Goal: Task Accomplishment & Management: Manage account settings

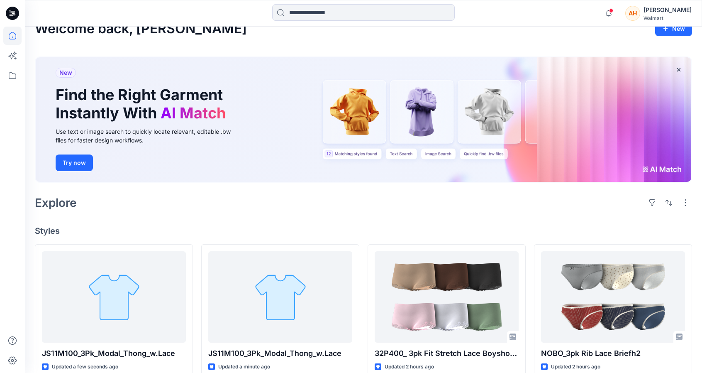
scroll to position [83, 0]
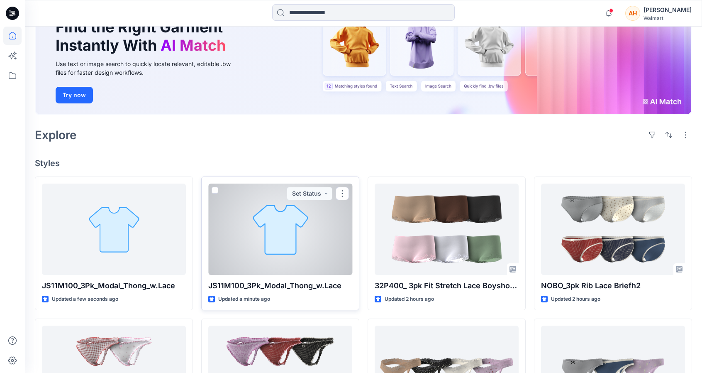
click at [327, 232] on div at bounding box center [280, 228] width 144 height 91
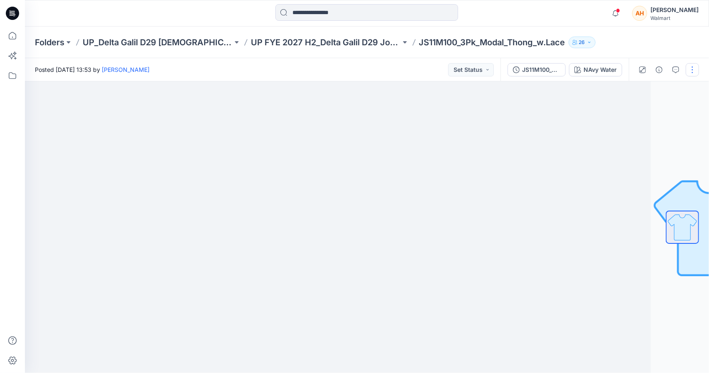
click at [692, 68] on button "button" at bounding box center [691, 69] width 13 height 13
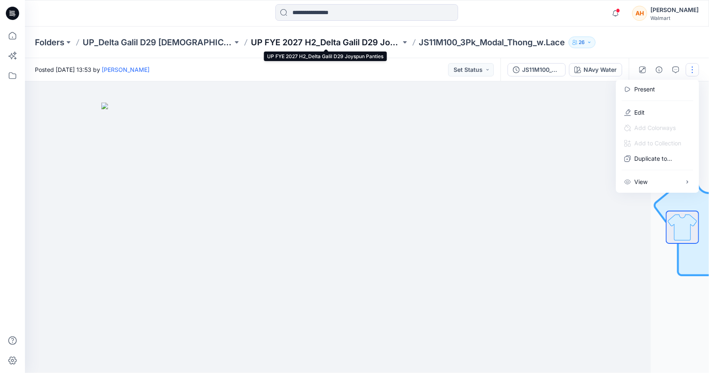
click at [302, 42] on p "UP FYE 2027 H2_Delta Galil D29 Joyspun Panties" at bounding box center [326, 43] width 150 height 12
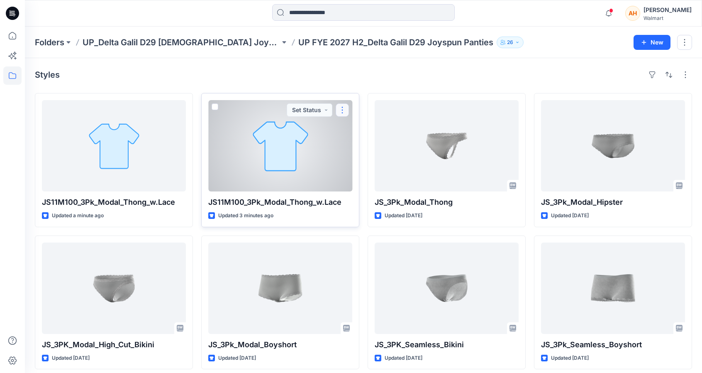
click at [343, 112] on button "button" at bounding box center [342, 109] width 13 height 13
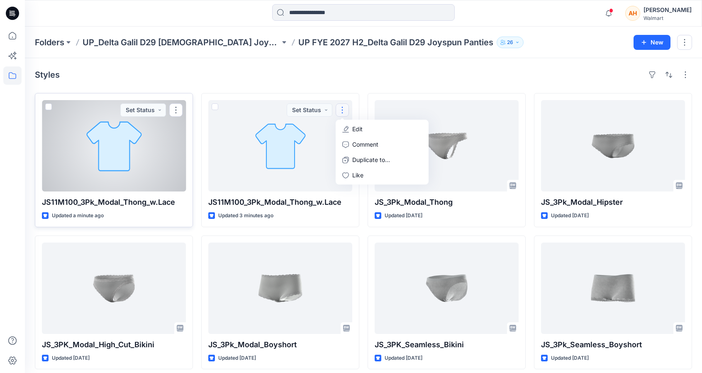
click at [47, 106] on span at bounding box center [48, 106] width 7 height 7
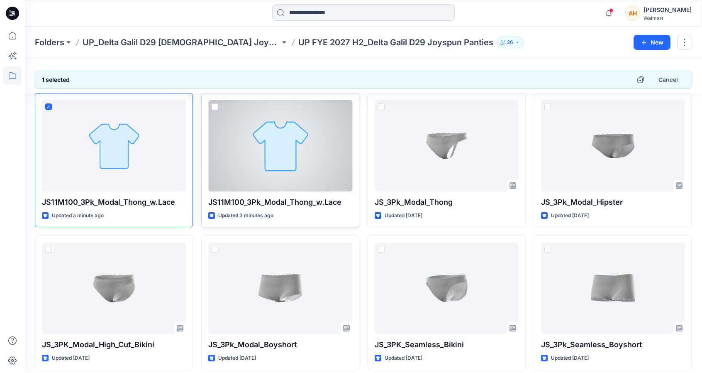
click at [216, 104] on span at bounding box center [215, 106] width 7 height 7
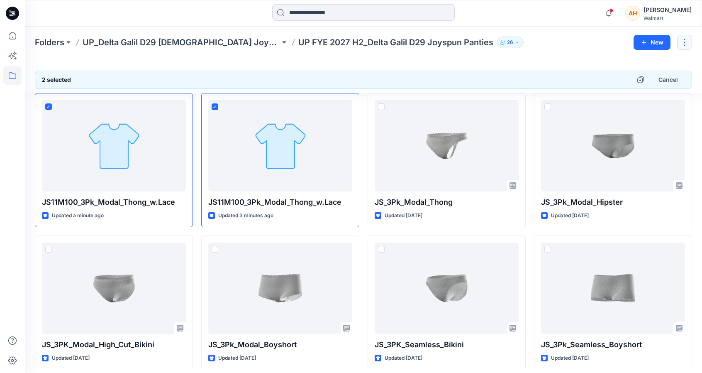
click at [686, 44] on button "button" at bounding box center [684, 42] width 15 height 15
click at [630, 78] on p "Delete Folder" at bounding box center [640, 81] width 48 height 9
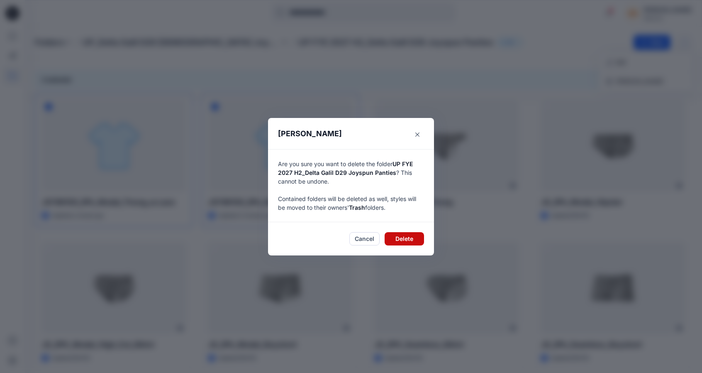
click at [396, 240] on button "Delete" at bounding box center [404, 238] width 39 height 13
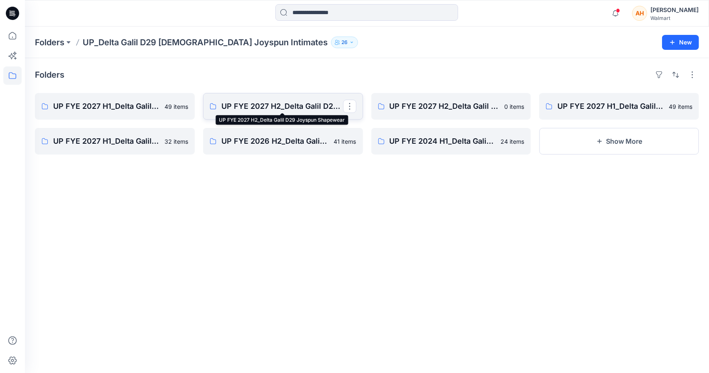
click at [280, 110] on p "UP FYE 2027 H2_Delta Galil D29 Joyspun Shapewear" at bounding box center [282, 106] width 122 height 12
click at [126, 95] on link "UP FYE 2027 H1_Delta Galil D29 Joyspun Panties" at bounding box center [115, 106] width 160 height 27
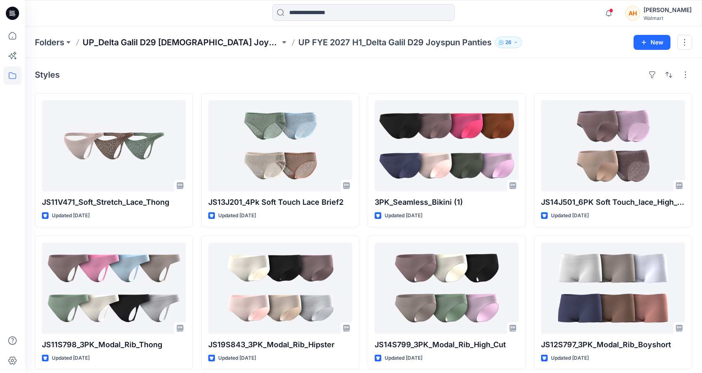
click at [221, 39] on p "UP_Delta Galil D29 [DEMOGRAPHIC_DATA] Joyspun Intimates" at bounding box center [182, 43] width 198 height 12
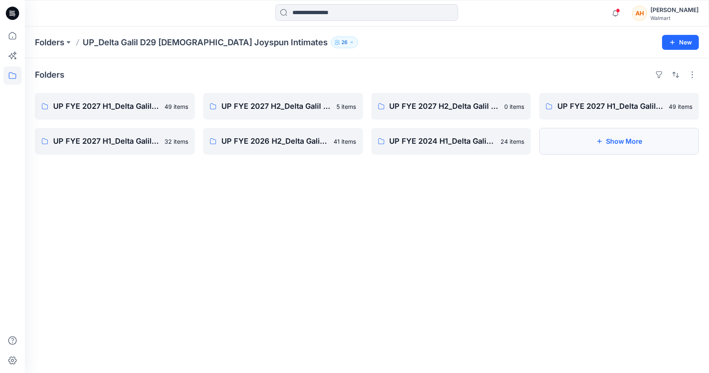
click at [612, 132] on button "Show More" at bounding box center [619, 141] width 160 height 27
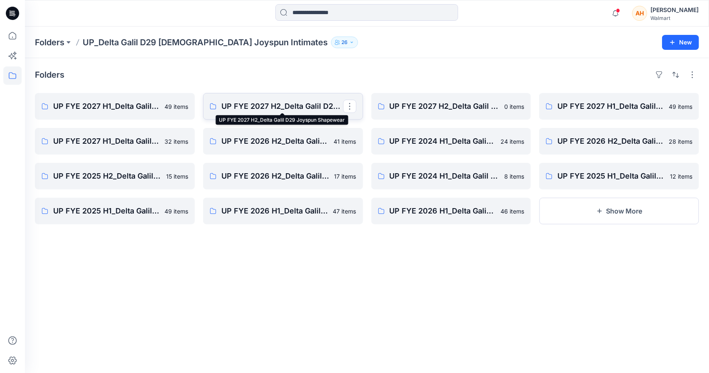
click at [239, 111] on p "UP FYE 2027 H2_Delta Galil D29 Joyspun Shapewear" at bounding box center [282, 106] width 122 height 12
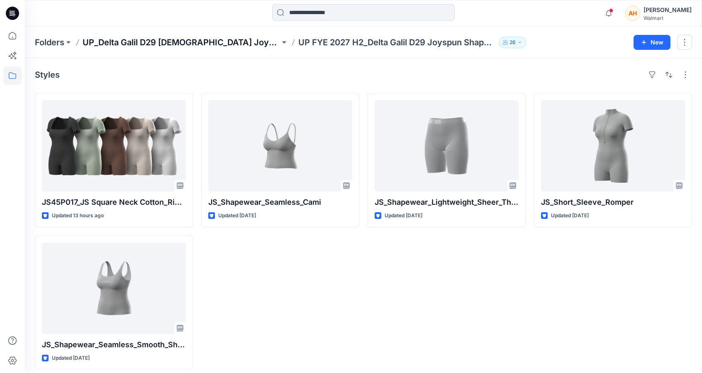
click at [238, 39] on p "UP_Delta Galil D29 [DEMOGRAPHIC_DATA] Joyspun Intimates" at bounding box center [182, 43] width 198 height 12
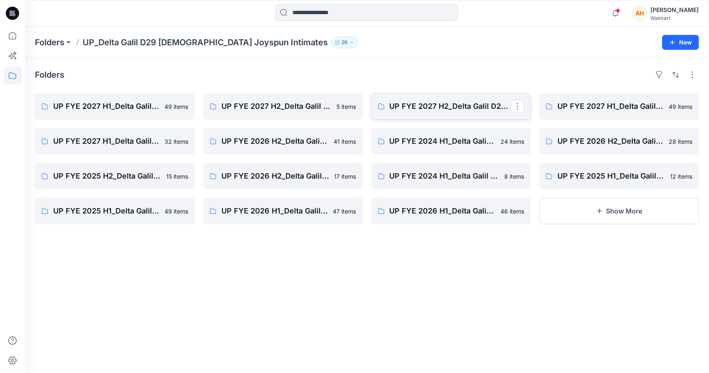
click at [419, 112] on link "UP FYE 2027 H2_Delta Galil D29 Joyspun Bras Board" at bounding box center [451, 106] width 160 height 27
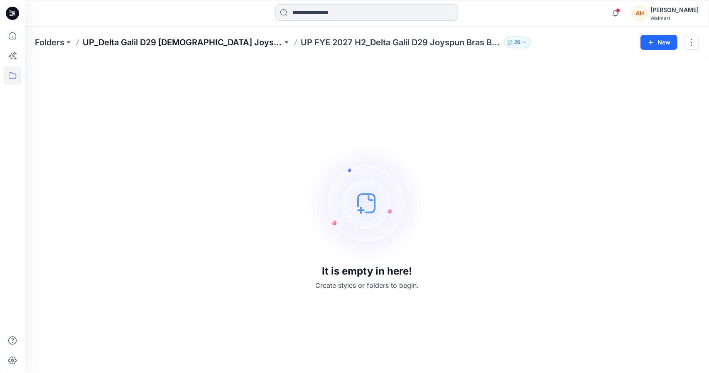
click at [207, 38] on p "UP_Delta Galil D29 [DEMOGRAPHIC_DATA] Joyspun Intimates" at bounding box center [183, 43] width 200 height 12
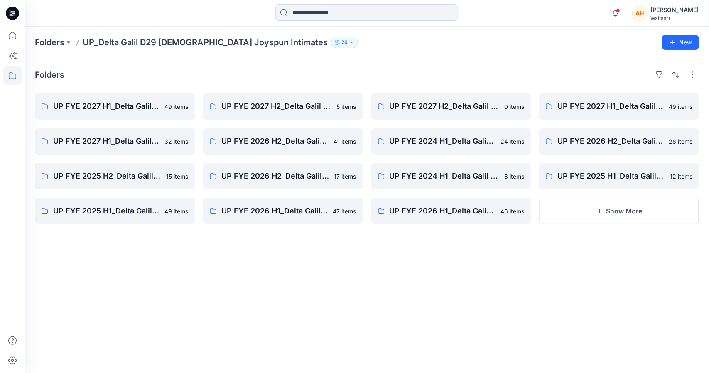
click at [58, 49] on div "Folders UP_Delta Galil D29 Ladies Joyspun Intimates 26 New" at bounding box center [367, 43] width 684 height 32
click at [55, 42] on p "Folders" at bounding box center [49, 43] width 29 height 12
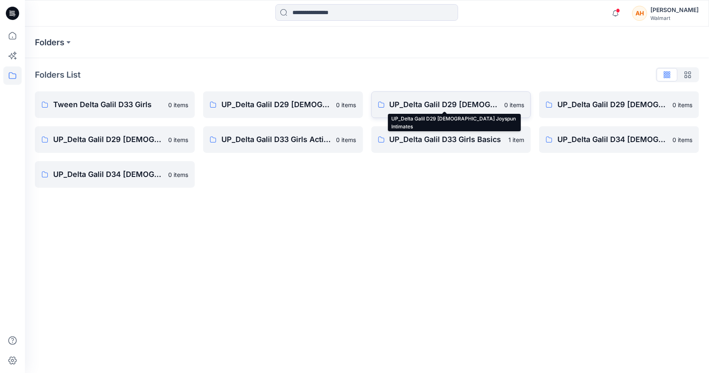
click at [450, 103] on p "UP_Delta Galil D29 [DEMOGRAPHIC_DATA] Joyspun Intimates" at bounding box center [444, 105] width 110 height 12
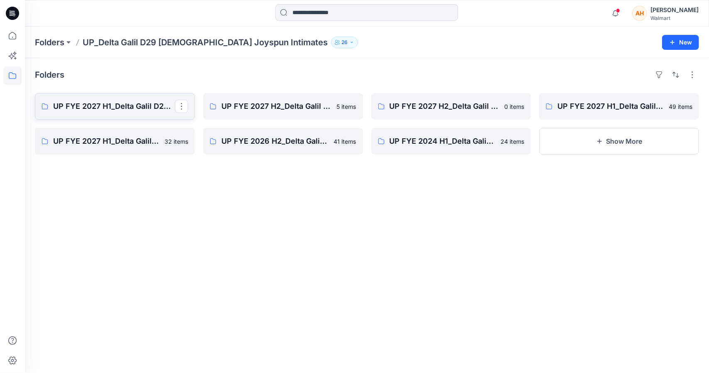
click at [103, 102] on p "UP FYE 2027 H1_Delta Galil D29 Joyspun Panties" at bounding box center [114, 106] width 122 height 12
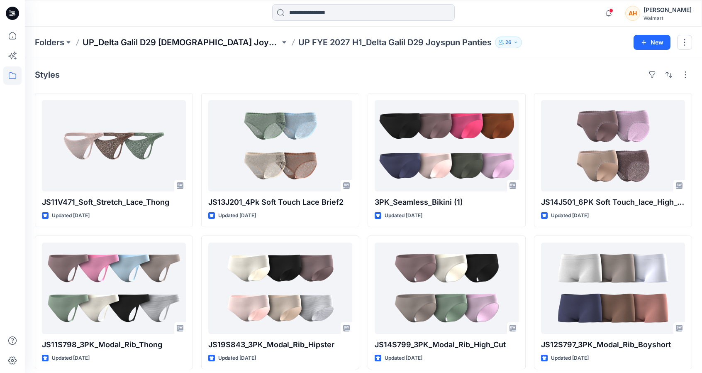
click at [225, 44] on p "UP_Delta Galil D29 [DEMOGRAPHIC_DATA] Joyspun Intimates" at bounding box center [182, 43] width 198 height 12
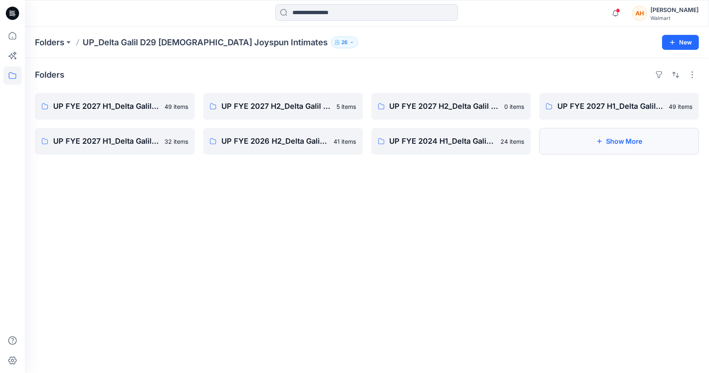
click at [558, 137] on button "Show More" at bounding box center [619, 141] width 160 height 27
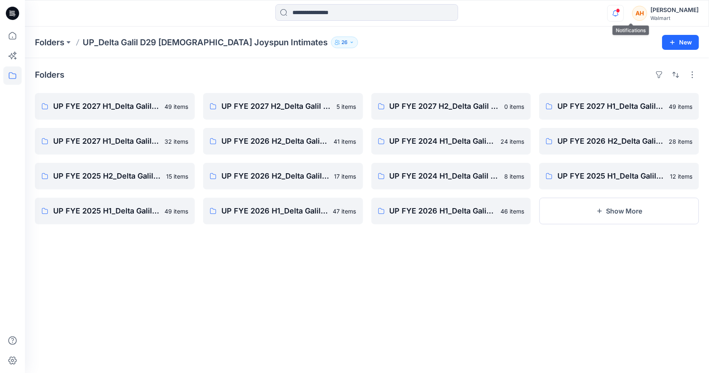
click at [623, 14] on icon "button" at bounding box center [615, 13] width 16 height 17
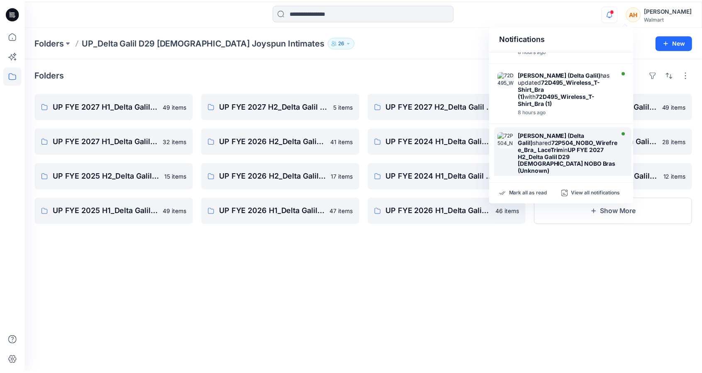
scroll to position [501, 0]
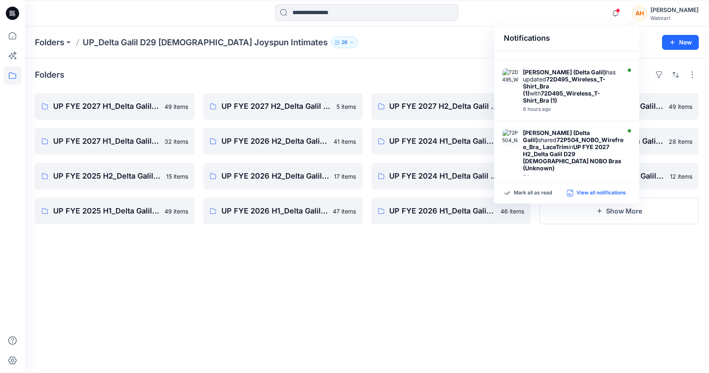
click at [586, 190] on p "View all notifications" at bounding box center [601, 192] width 49 height 7
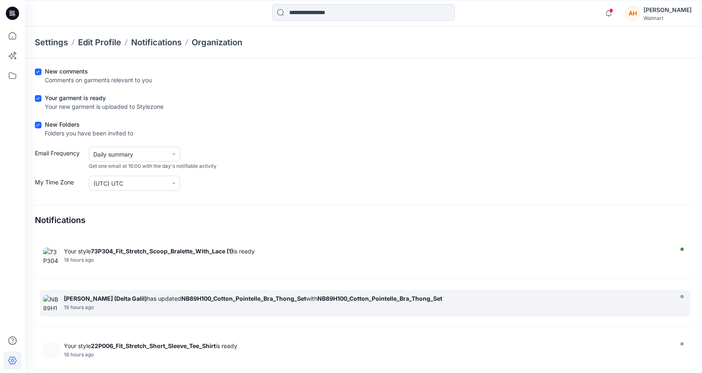
scroll to position [2244, 0]
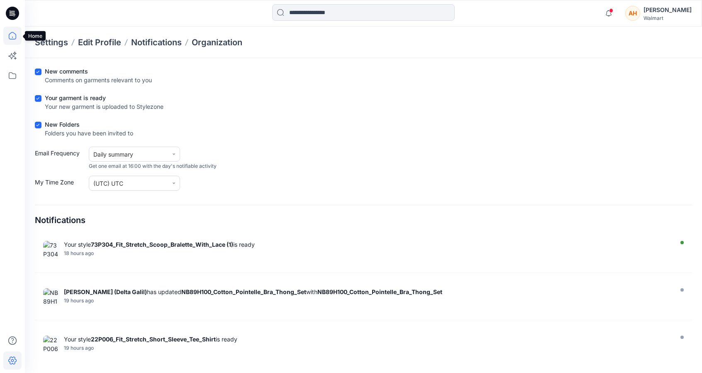
click at [12, 40] on icon at bounding box center [12, 36] width 18 height 18
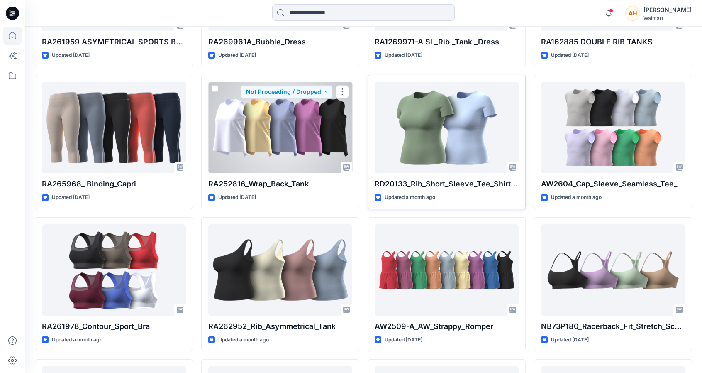
scroll to position [3750, 0]
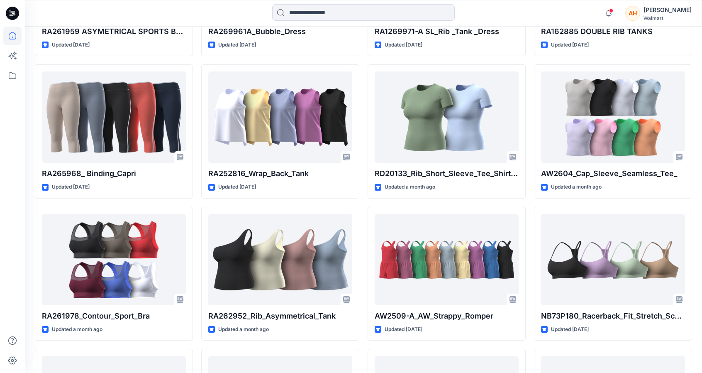
click at [674, 1] on div "Notifications Dorelle Mcpherson (Delta Galil) shared 32P400_ 3pk Fit Stretch La…" at bounding box center [363, 13] width 677 height 27
click at [617, 16] on icon "button" at bounding box center [609, 13] width 16 height 17
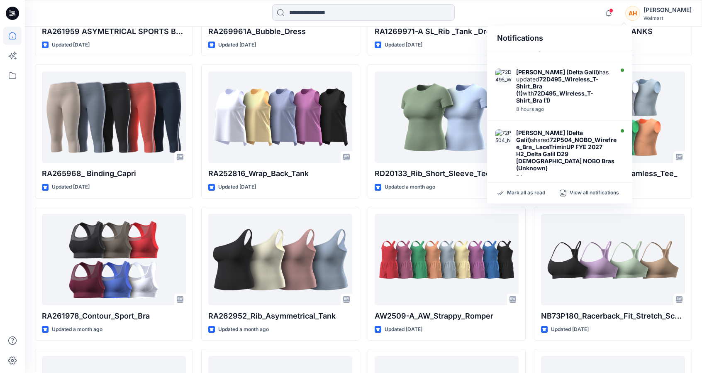
click at [641, 12] on div "AH" at bounding box center [633, 13] width 15 height 15
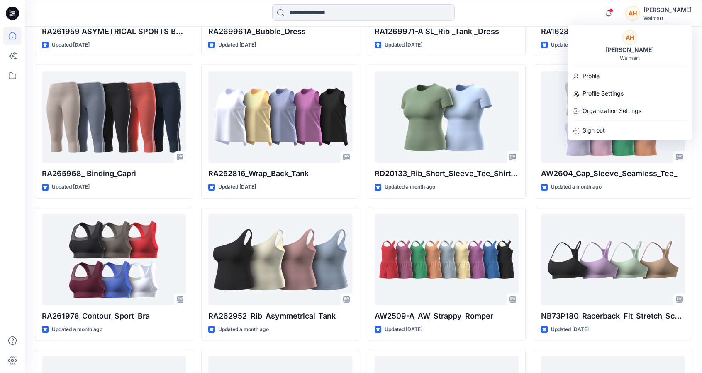
click at [625, 55] on div "Walmart" at bounding box center [630, 58] width 20 height 6
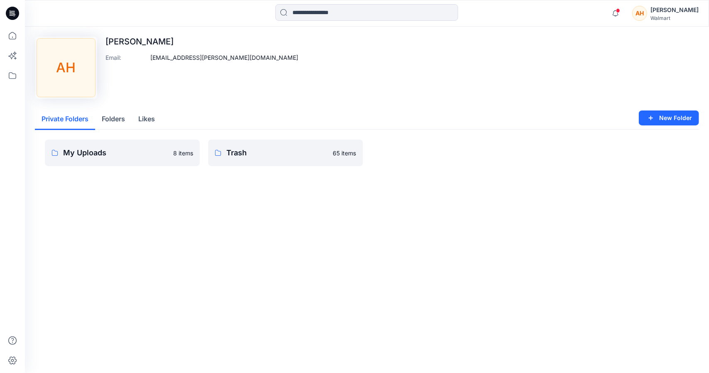
click at [127, 116] on button "Folders" at bounding box center [113, 119] width 37 height 21
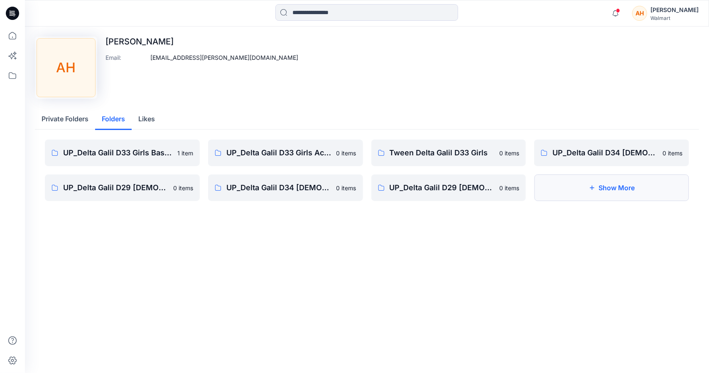
click at [594, 196] on button "Show More" at bounding box center [611, 187] width 155 height 27
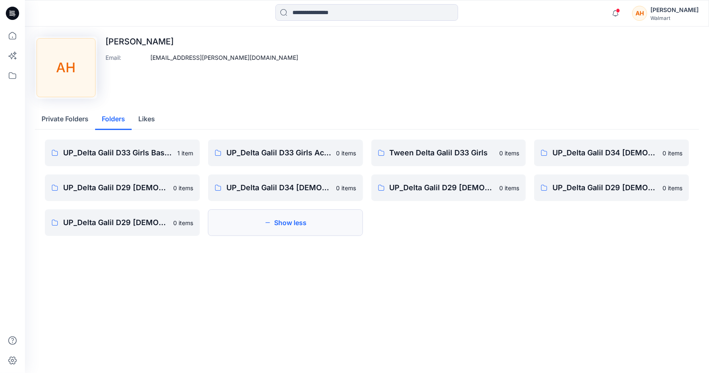
click at [255, 227] on button "Show less" at bounding box center [285, 222] width 155 height 27
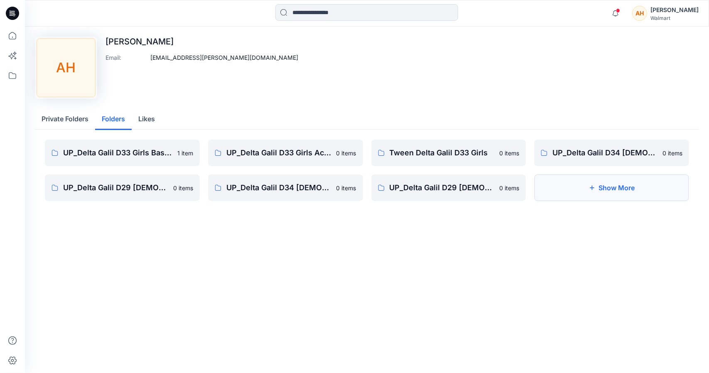
click at [633, 180] on button "Show More" at bounding box center [611, 187] width 155 height 27
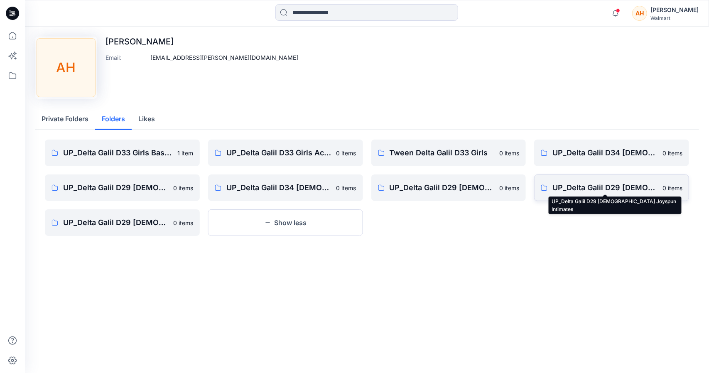
click at [604, 190] on p "UP_Delta Galil D29 [DEMOGRAPHIC_DATA] Joyspun Intimates" at bounding box center [604, 188] width 105 height 12
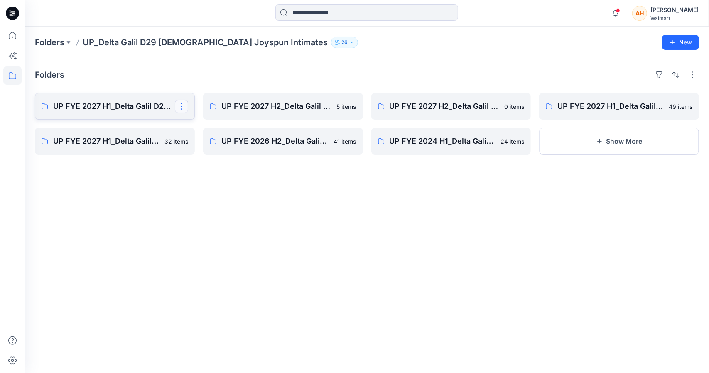
click at [187, 106] on button "button" at bounding box center [181, 106] width 13 height 13
click at [183, 190] on div "Folders UP FYE 2027 H1_Delta Galil D29 Joyspun Panties Edit Delete Folder UP FY…" at bounding box center [367, 215] width 684 height 315
click at [586, 144] on button "Show More" at bounding box center [619, 141] width 160 height 27
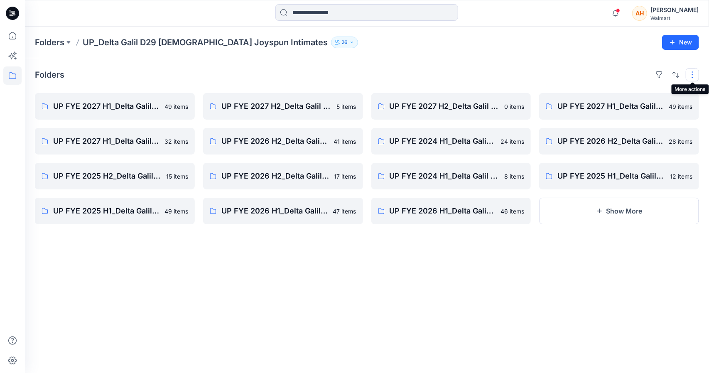
click at [689, 74] on button "button" at bounding box center [691, 74] width 13 height 13
click at [571, 117] on p "Card" at bounding box center [586, 119] width 42 height 10
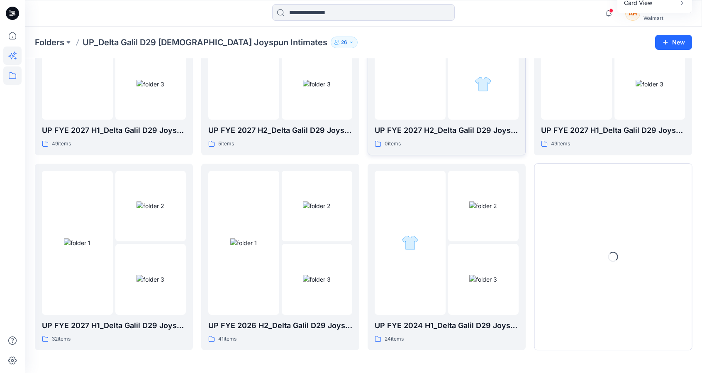
scroll to position [125, 0]
click at [10, 56] on icon at bounding box center [11, 56] width 6 height 6
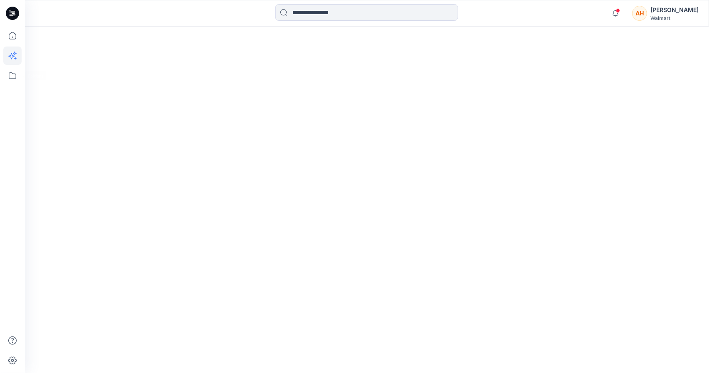
click at [11, 56] on icon at bounding box center [12, 55] width 18 height 18
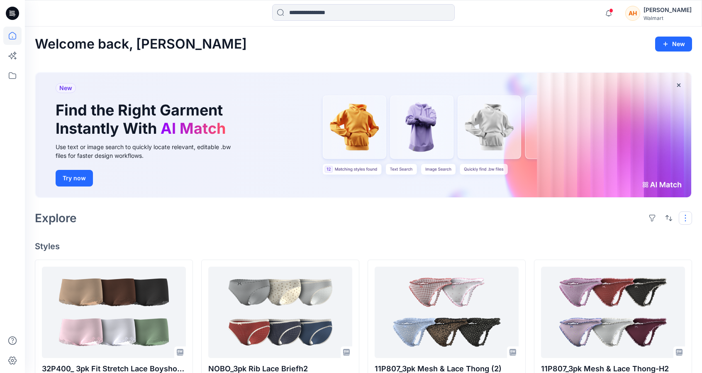
click at [686, 220] on button "button" at bounding box center [685, 217] width 13 height 13
click at [14, 69] on icon at bounding box center [12, 75] width 18 height 18
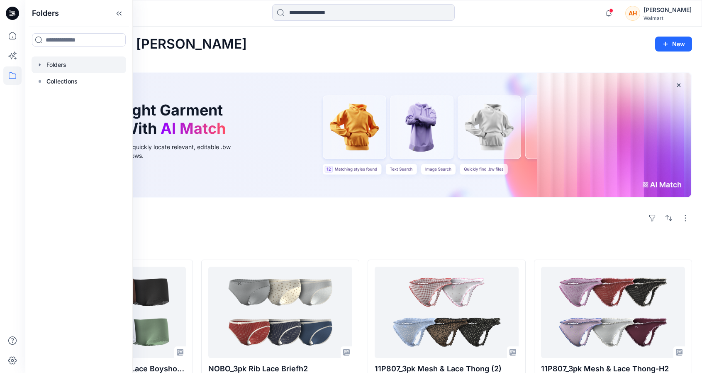
click at [45, 61] on div at bounding box center [79, 64] width 95 height 17
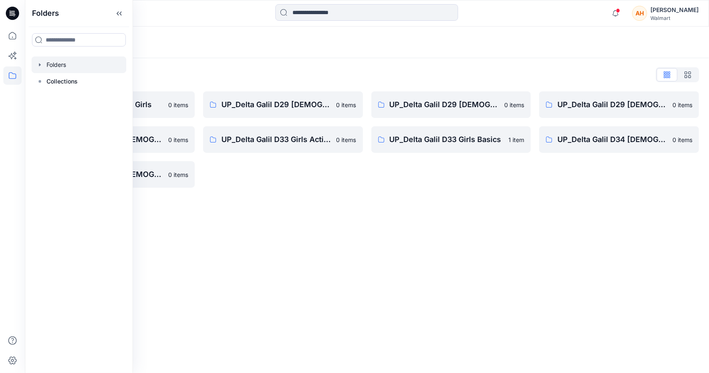
click at [259, 60] on div "Folders List Tween Delta Galil D33 Girls 0 items UP_Delta Galil D29 Ladies Slee…" at bounding box center [367, 127] width 684 height 139
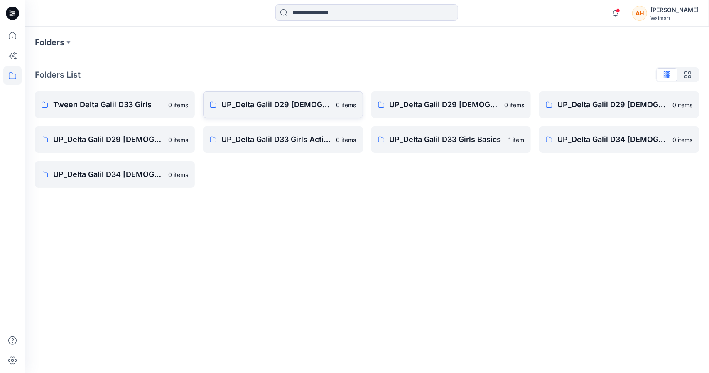
click at [246, 93] on link "UP_Delta Galil D29 Ladies Avia Intimates 0 items" at bounding box center [283, 104] width 160 height 27
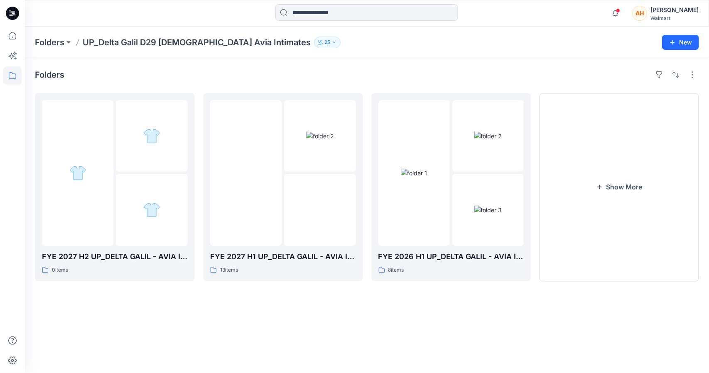
click at [42, 35] on div "Folders UP_Delta Galil D29 Ladies Avia Intimates 25 New" at bounding box center [367, 43] width 684 height 32
click at [51, 49] on div "Folders UP_Delta Galil D29 Ladies Avia Intimates 25 New" at bounding box center [367, 43] width 684 height 32
click at [51, 38] on p "Folders" at bounding box center [49, 43] width 29 height 12
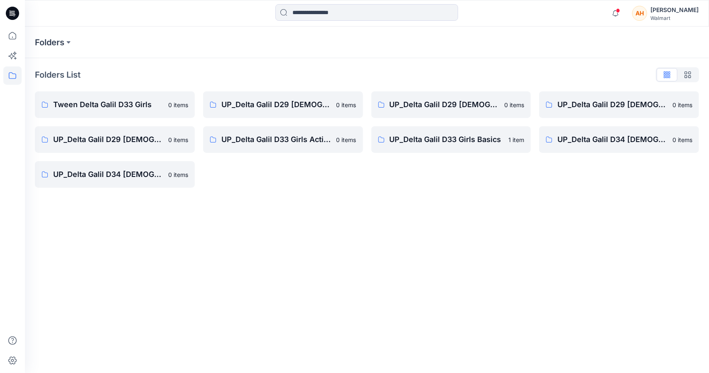
click at [15, 8] on icon at bounding box center [12, 13] width 13 height 13
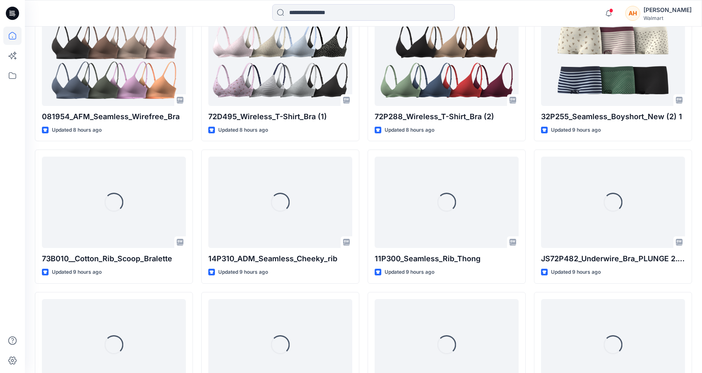
scroll to position [540, 0]
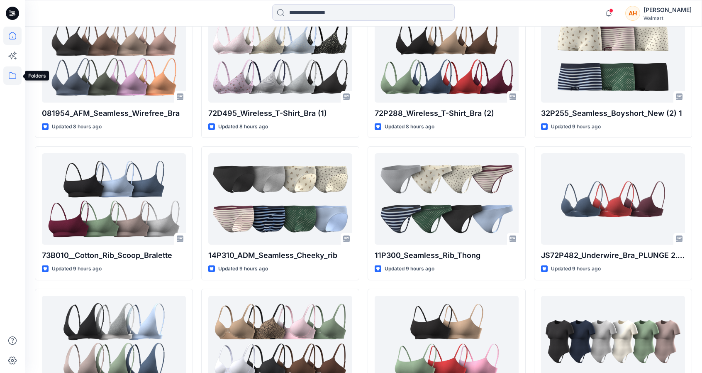
click at [10, 73] on icon at bounding box center [12, 75] width 18 height 18
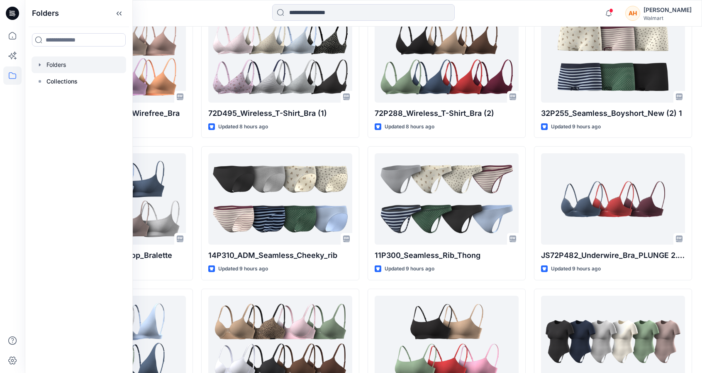
click at [37, 68] on icon "button" at bounding box center [40, 64] width 7 height 7
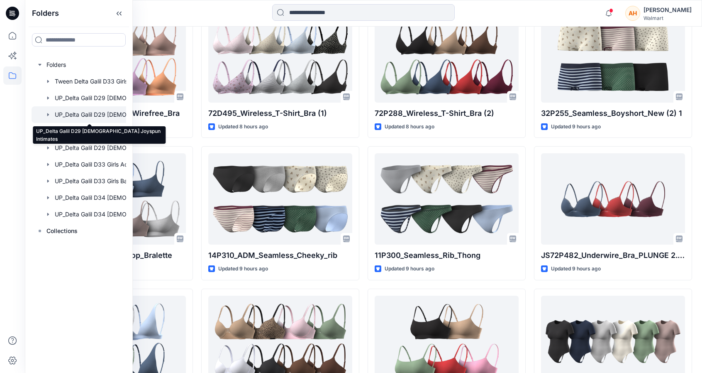
click at [86, 113] on div at bounding box center [90, 114] width 116 height 17
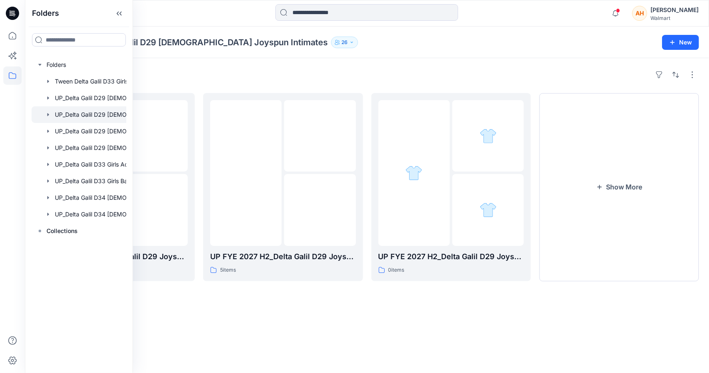
click at [236, 56] on div "Folders UP_Delta Galil D29 Ladies Joyspun Intimates 26 New" at bounding box center [367, 43] width 684 height 32
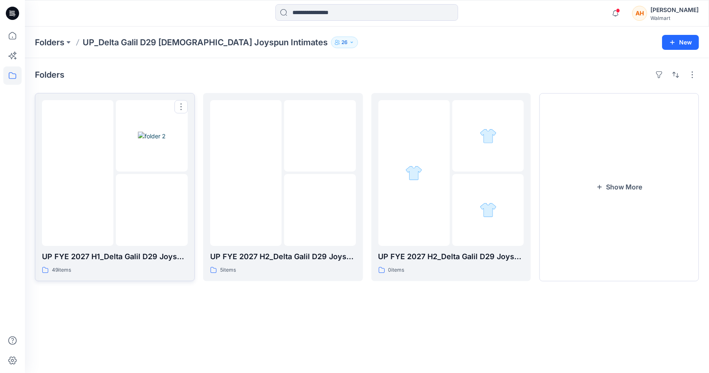
click at [78, 173] on img at bounding box center [78, 173] width 0 height 0
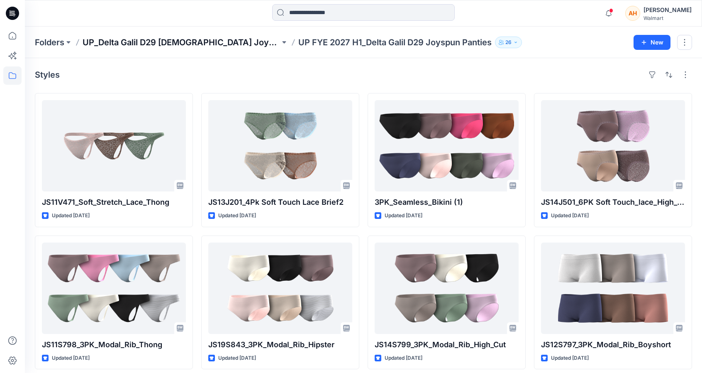
click at [218, 40] on p "UP_Delta Galil D29 [DEMOGRAPHIC_DATA] Joyspun Intimates" at bounding box center [182, 43] width 198 height 12
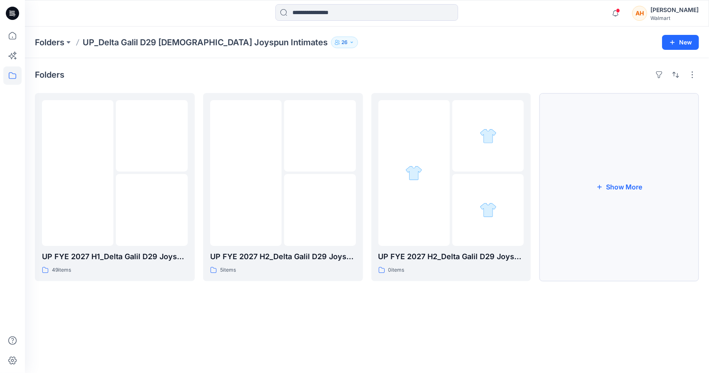
click at [603, 196] on button "Show More" at bounding box center [619, 187] width 160 height 188
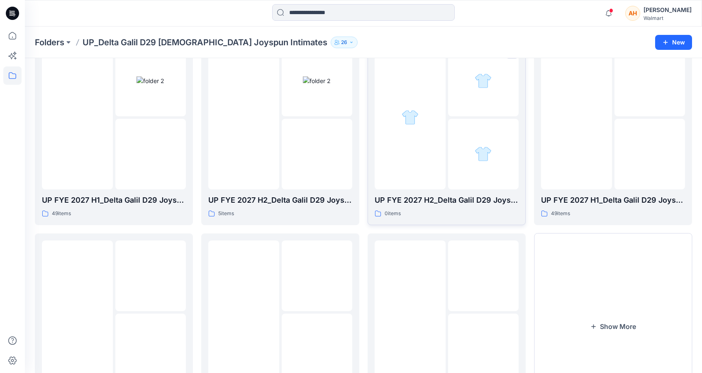
scroll to position [83, 0]
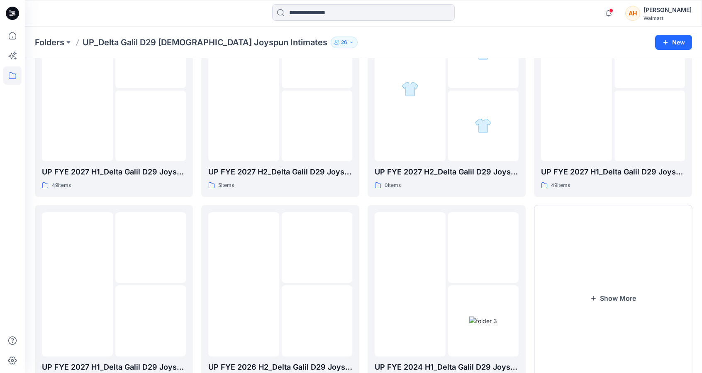
click at [684, 10] on div "[PERSON_NAME]" at bounding box center [668, 10] width 48 height 10
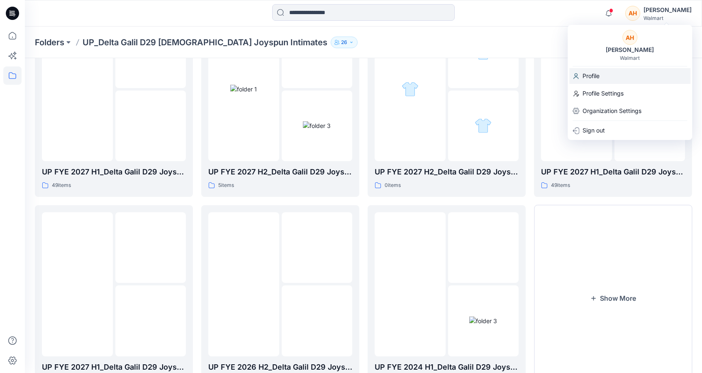
click at [592, 71] on p "Profile" at bounding box center [591, 76] width 17 height 16
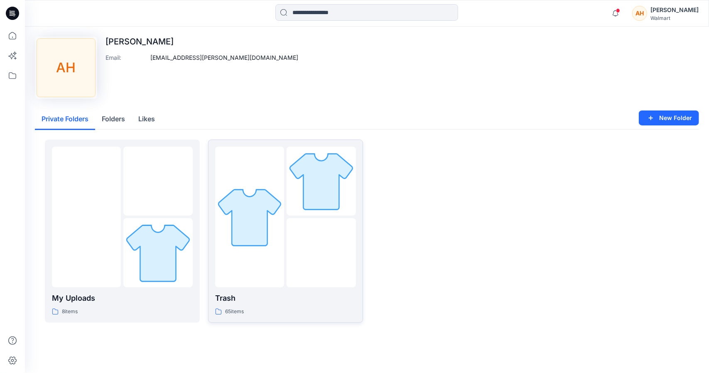
click at [236, 192] on img at bounding box center [249, 216] width 69 height 69
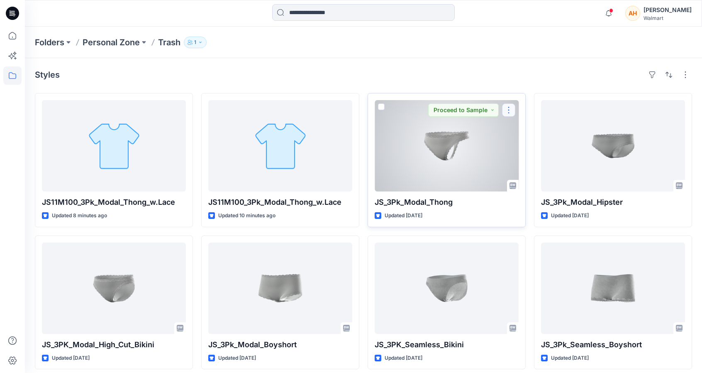
click at [506, 109] on button "button" at bounding box center [508, 109] width 13 height 13
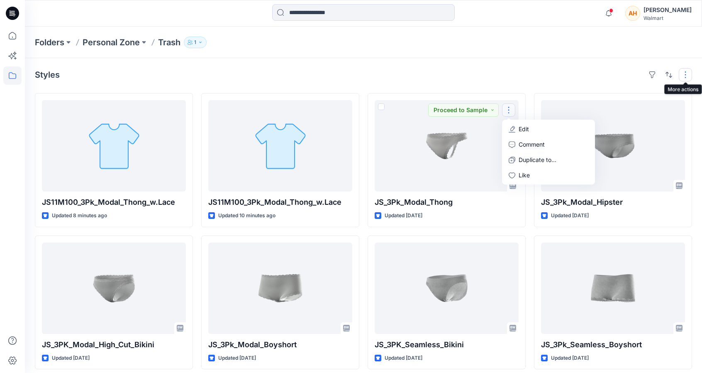
click at [688, 72] on button "button" at bounding box center [685, 74] width 13 height 13
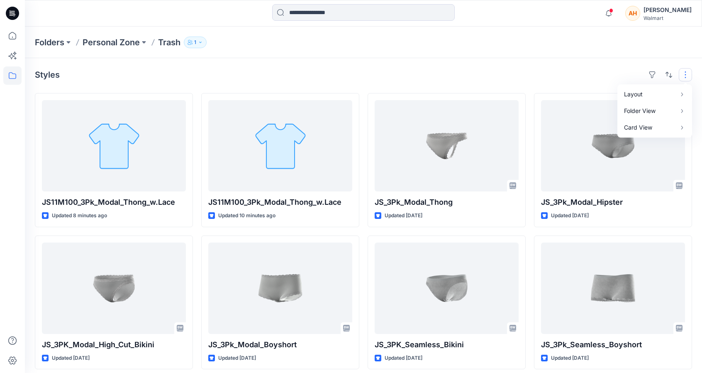
click at [286, 55] on div "Folders Personal Zone Trash 1" at bounding box center [363, 43] width 677 height 32
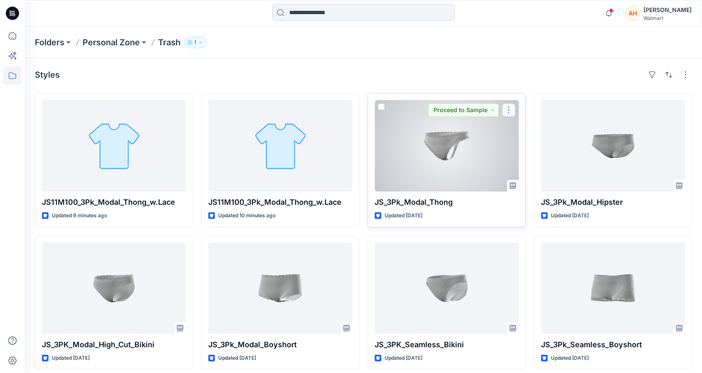
click at [513, 105] on button "button" at bounding box center [508, 109] width 13 height 13
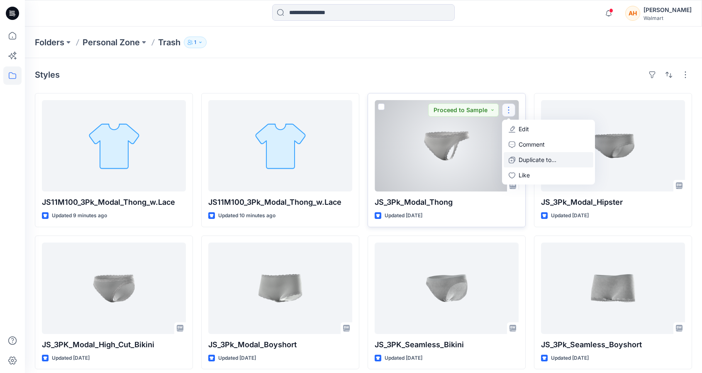
click at [520, 154] on button "Duplicate to..." at bounding box center [549, 159] width 90 height 15
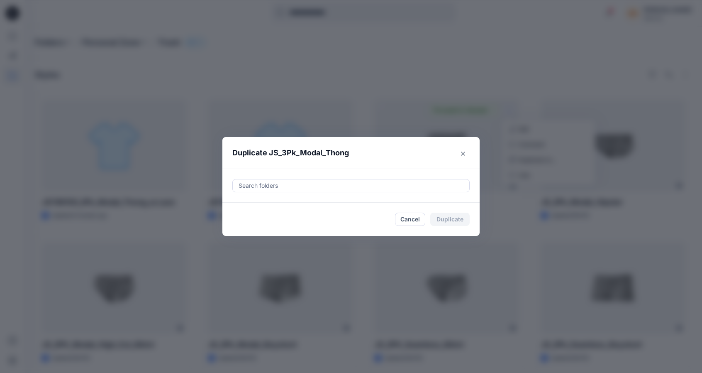
click at [358, 185] on div at bounding box center [351, 186] width 227 height 10
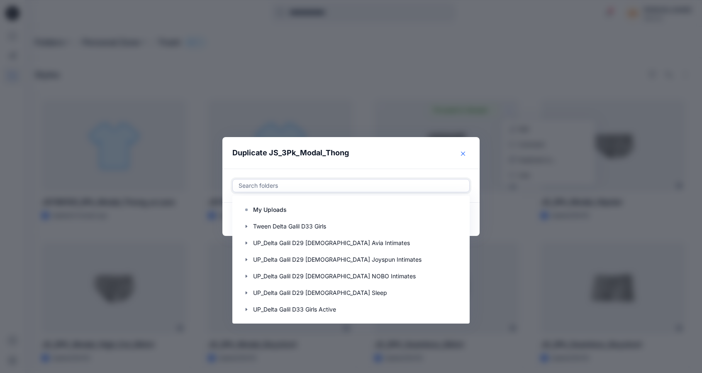
click at [465, 152] on icon "Close" at bounding box center [463, 154] width 4 height 4
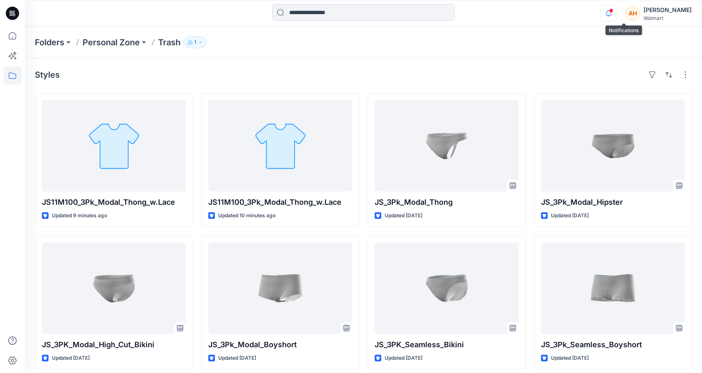
click at [617, 8] on icon "button" at bounding box center [609, 13] width 16 height 17
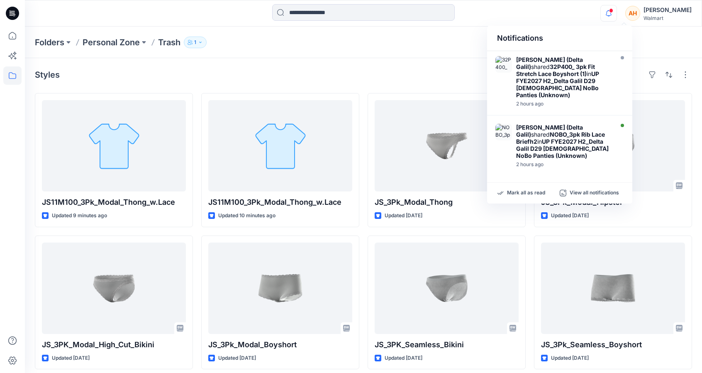
click at [401, 69] on div "Styles" at bounding box center [364, 74] width 658 height 13
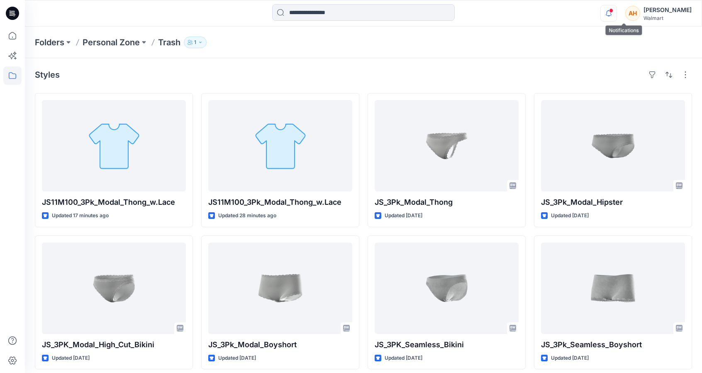
click at [617, 12] on icon "button" at bounding box center [609, 13] width 16 height 17
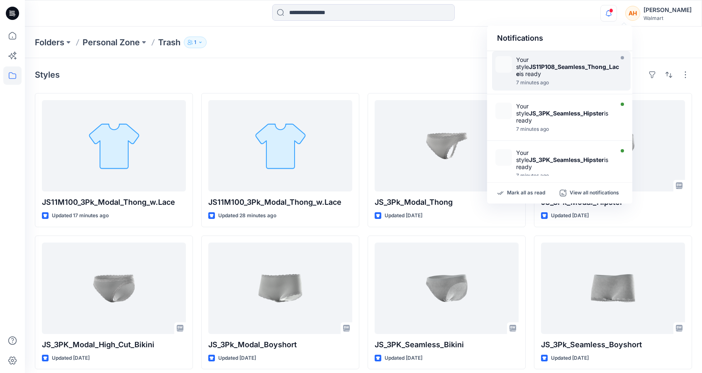
click at [567, 59] on div "Your style JS11P108_Seamless_Thong_Lace is ready" at bounding box center [567, 66] width 103 height 21
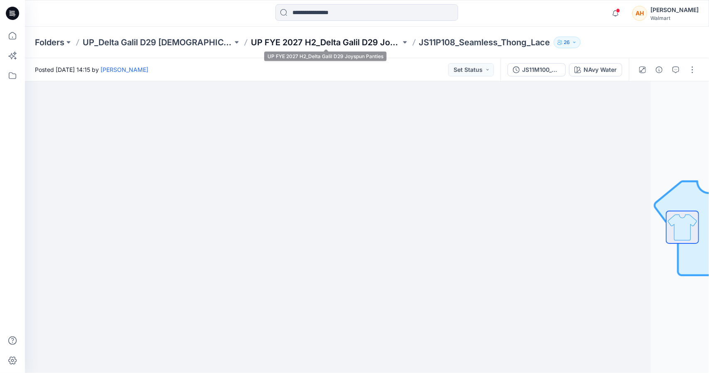
click at [311, 41] on p "UP FYE 2027 H2_Delta Galil D29 Joyspun Panties" at bounding box center [326, 43] width 150 height 12
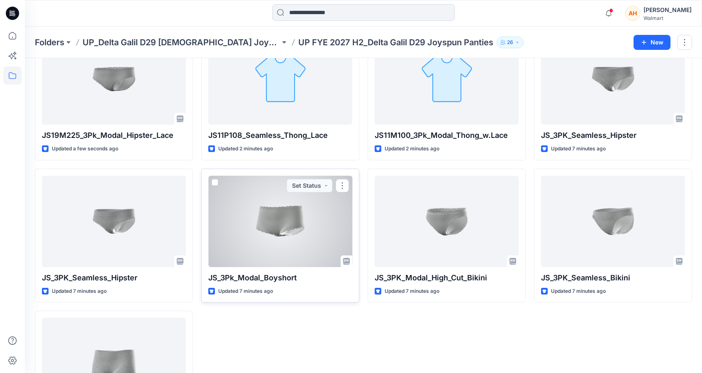
scroll to position [42, 0]
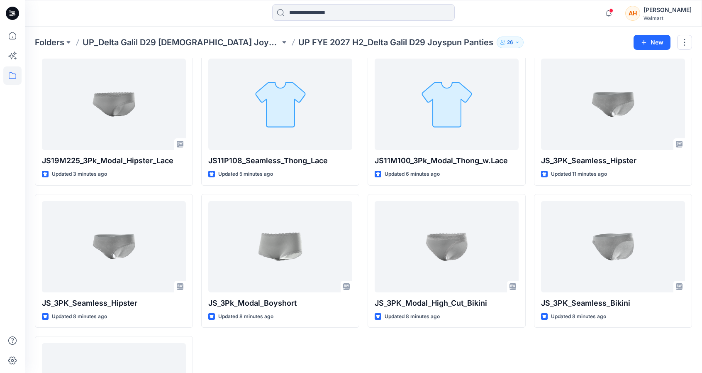
click at [545, 34] on div "Folders UP_Delta Galil D29 Ladies Joyspun Intimates UP FYE 2027 H2_Delta Galil …" at bounding box center [363, 43] width 677 height 32
click at [208, 36] on div "Folders UP_Delta Galil D29 Ladies Joyspun Intimates UP FYE 2027 H2_Delta Galil …" at bounding box center [363, 43] width 677 height 32
click at [208, 45] on p "UP_Delta Galil D29 [DEMOGRAPHIC_DATA] Joyspun Intimates" at bounding box center [182, 43] width 198 height 12
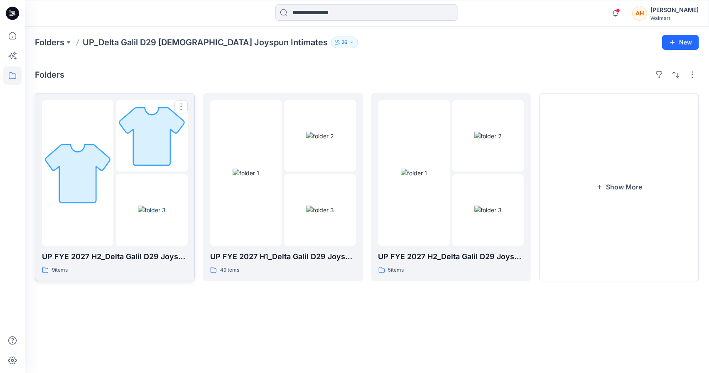
click at [125, 127] on img at bounding box center [151, 135] width 71 height 71
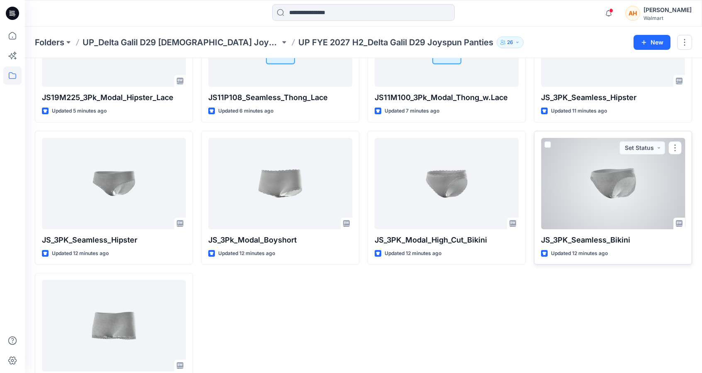
scroll to position [125, 0]
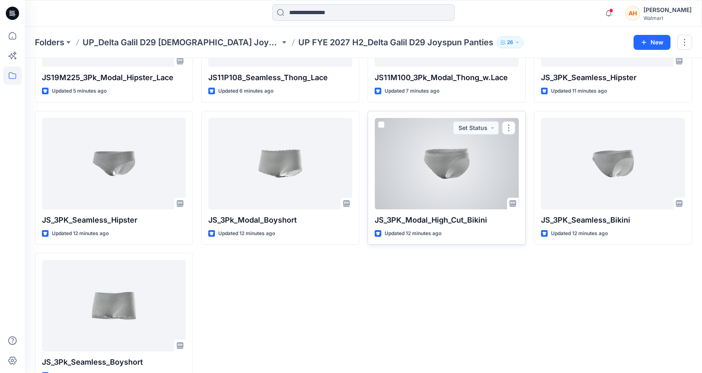
click at [456, 218] on p "JS_3PK_Modal_High_Cut_Bikini" at bounding box center [447, 220] width 144 height 12
click at [411, 219] on p "JS_3PK_Modal_High_Cut_Bikini" at bounding box center [447, 220] width 144 height 12
click at [431, 220] on p "JS_3PK_Modal_High_Cut_Bikini" at bounding box center [447, 220] width 144 height 12
click at [510, 126] on button "button" at bounding box center [508, 127] width 13 height 13
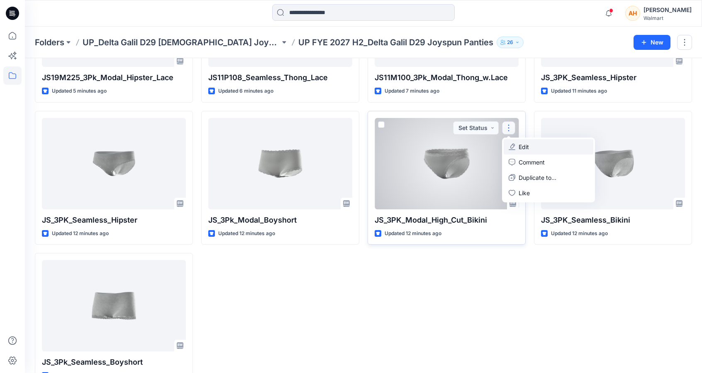
click at [508, 147] on button "Edit" at bounding box center [549, 146] width 90 height 15
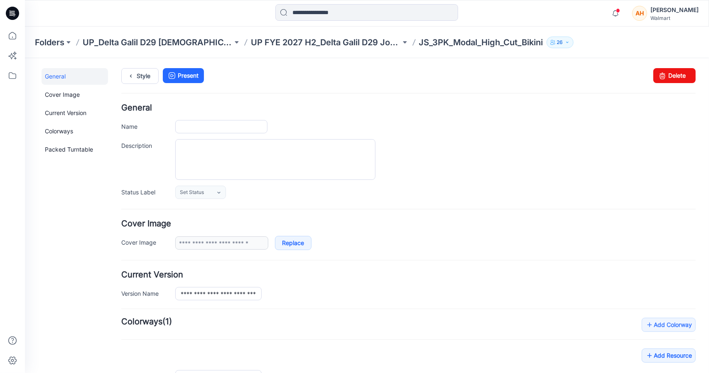
type input "**********"
drag, startPoint x: 185, startPoint y: 126, endPoint x: 176, endPoint y: 123, distance: 10.0
click at [176, 123] on input "**********" at bounding box center [221, 126] width 92 height 13
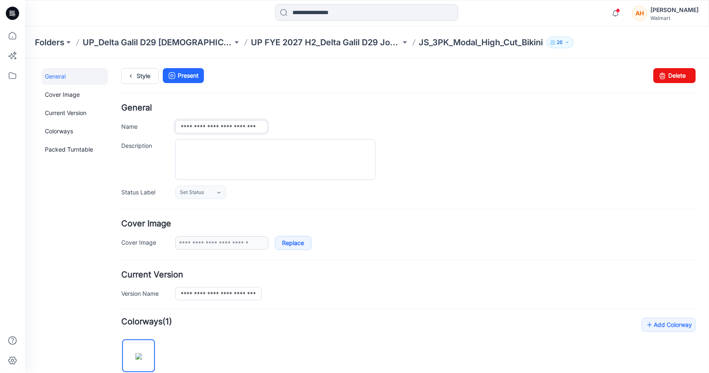
paste input "******"
drag, startPoint x: 234, startPoint y: 126, endPoint x: 279, endPoint y: 140, distance: 47.4
click at [279, 140] on div "**********" at bounding box center [408, 150] width 574 height 95
click at [264, 127] on input "**********" at bounding box center [221, 126] width 92 height 13
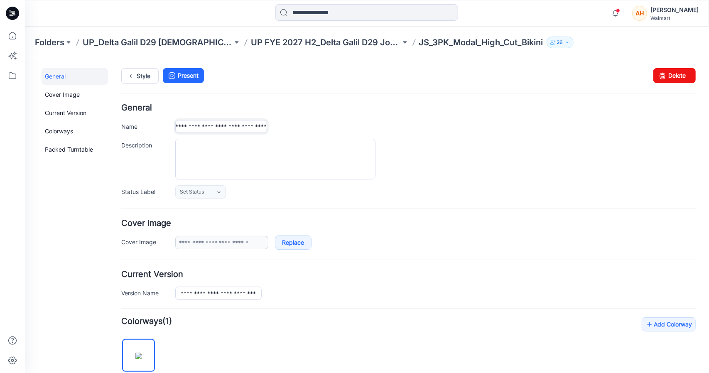
scroll to position [0, 37]
type input "**********"
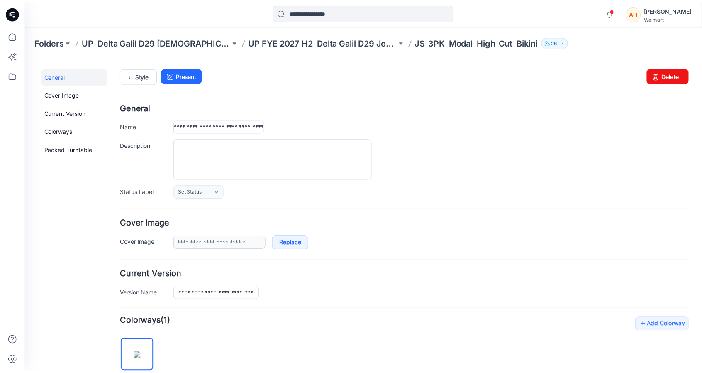
scroll to position [0, 0]
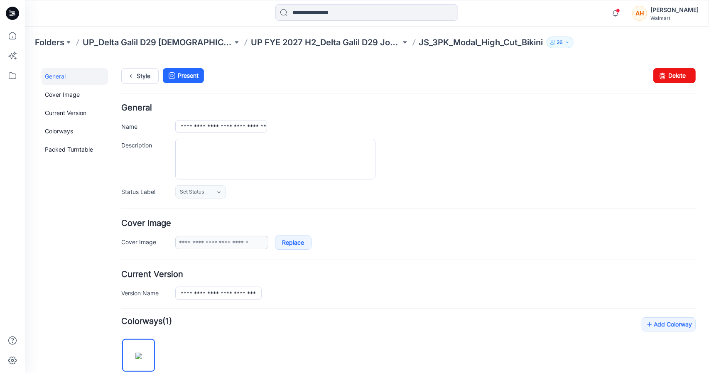
click at [307, 91] on div "Style Present Changes Saved Delete" at bounding box center [408, 86] width 574 height 36
click at [325, 44] on p "UP FYE 2027 H2_Delta Galil D29 Joyspun Panties" at bounding box center [326, 43] width 150 height 12
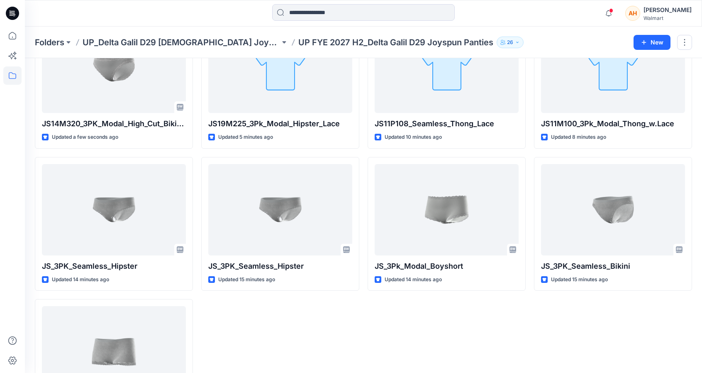
scroll to position [83, 0]
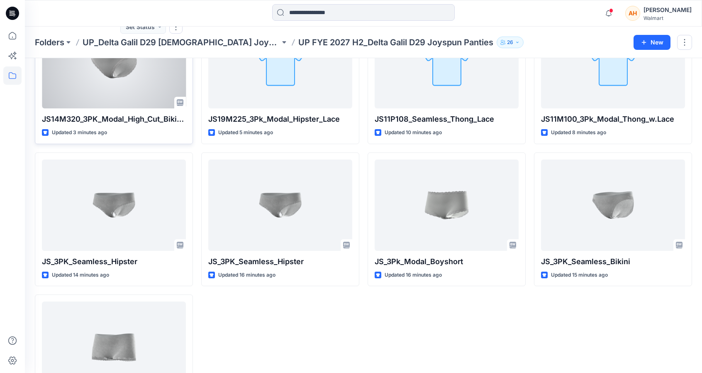
click at [142, 89] on div at bounding box center [114, 62] width 144 height 91
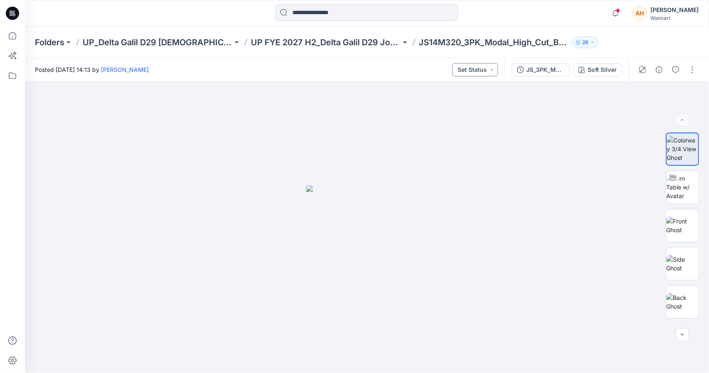
click at [472, 71] on button "Set Status" at bounding box center [475, 69] width 46 height 13
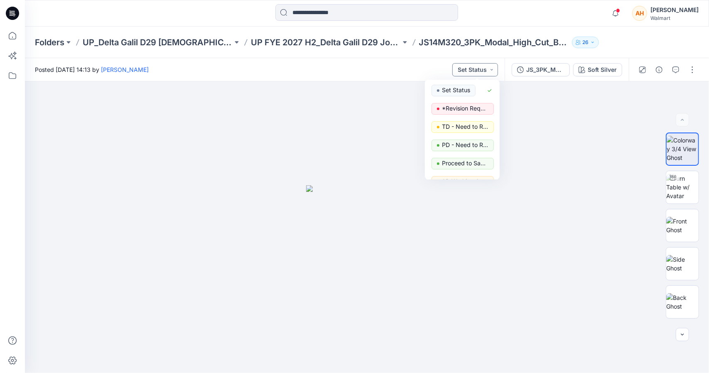
click at [472, 71] on button "Set Status" at bounding box center [475, 69] width 46 height 13
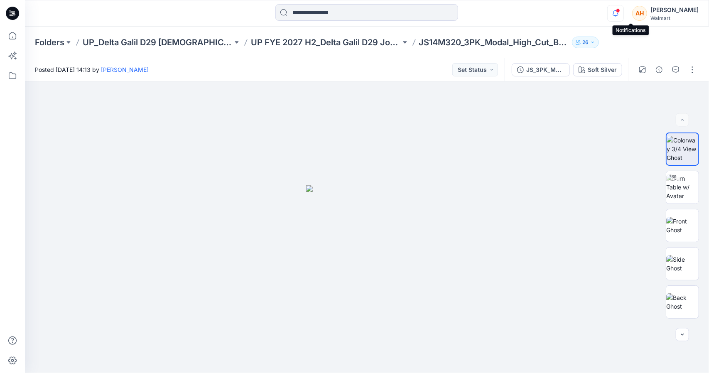
click at [623, 15] on icon "button" at bounding box center [615, 13] width 16 height 17
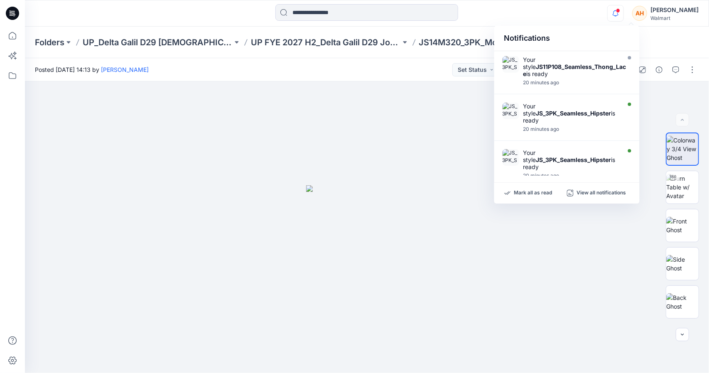
click at [620, 10] on div at bounding box center [613, 7] width 13 height 5
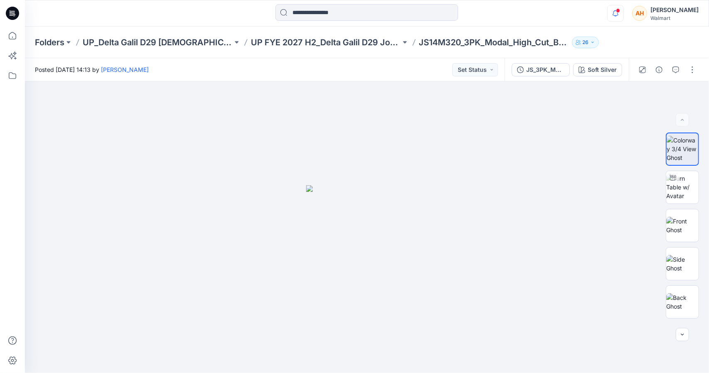
click at [623, 17] on icon "button" at bounding box center [615, 13] width 16 height 17
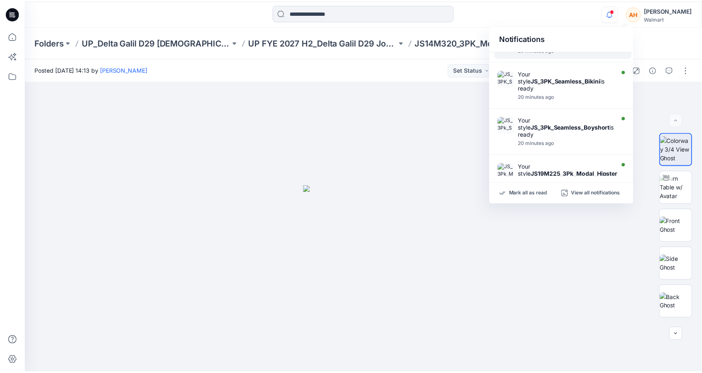
scroll to position [249, 0]
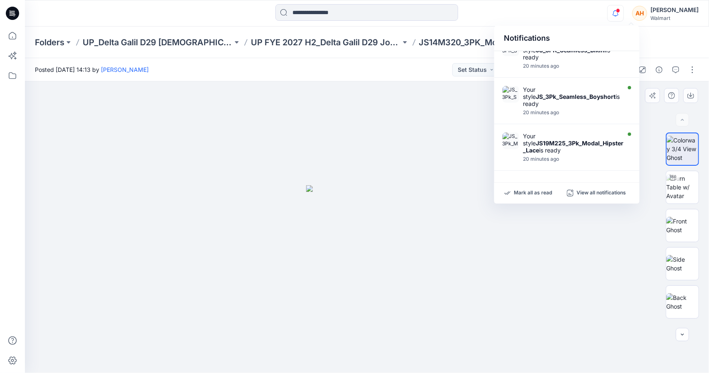
click at [378, 97] on div at bounding box center [367, 226] width 684 height 291
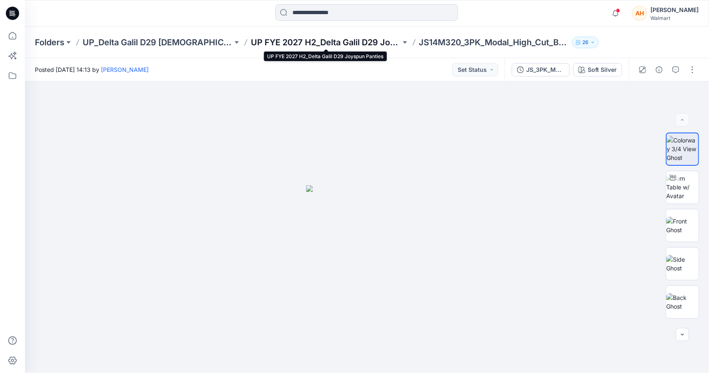
click at [386, 46] on p "UP FYE 2027 H2_Delta Galil D29 Joyspun Panties" at bounding box center [326, 43] width 150 height 12
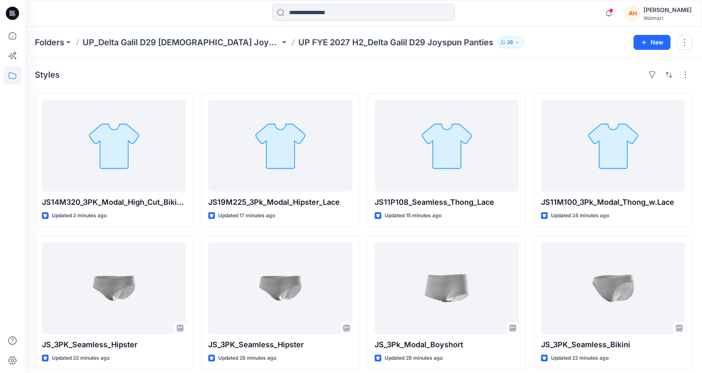
click at [593, 64] on div "Styles JS14M320_3PK_Modal_High_Cut_Bikini_Lace Updated 2 minutes ago JS_3PK_Sea…" at bounding box center [363, 289] width 677 height 463
